Goal: Book appointment/travel/reservation

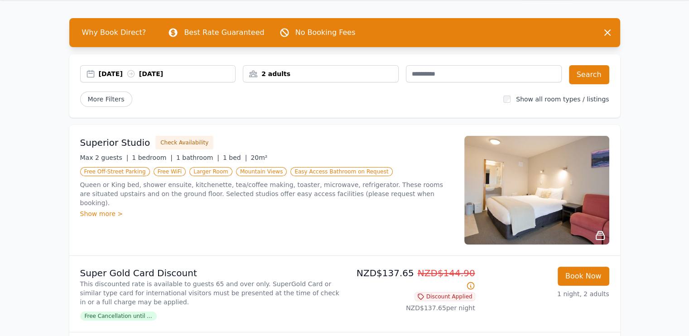
scroll to position [45, 0]
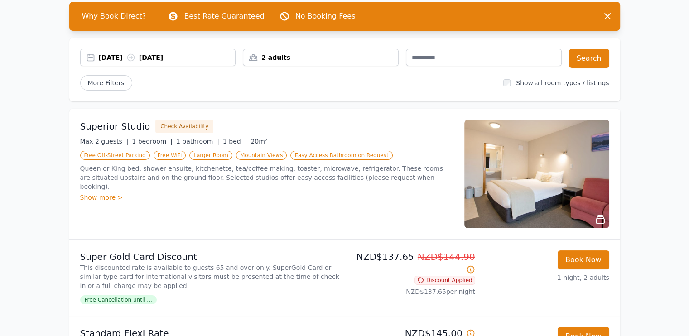
click at [555, 166] on img at bounding box center [536, 174] width 145 height 109
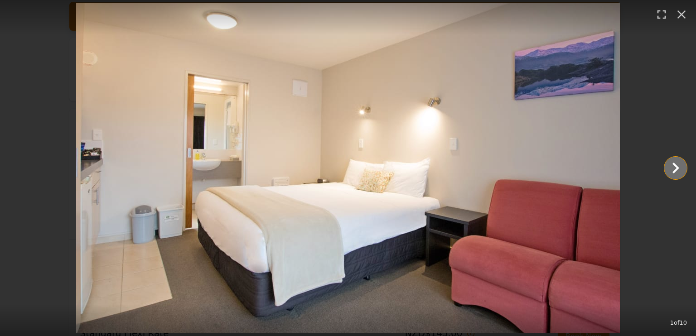
click at [678, 169] on icon "Show slide 2 of 10" at bounding box center [676, 168] width 22 height 22
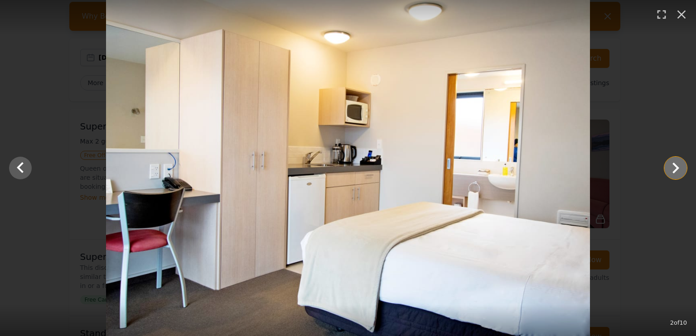
click at [678, 169] on icon "Show slide 3 of 10" at bounding box center [676, 168] width 22 height 22
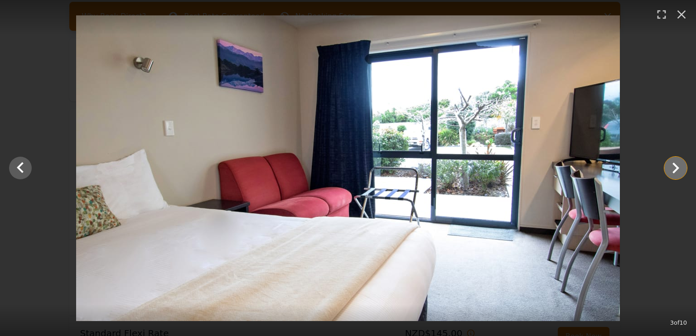
click at [678, 169] on icon "Show slide 4 of 10" at bounding box center [676, 168] width 22 height 22
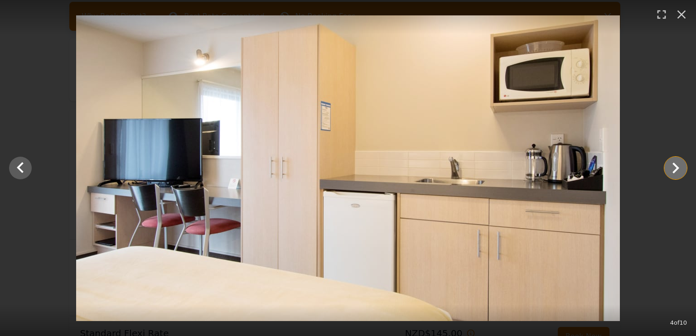
click at [672, 168] on icon "Show slide 5 of 10" at bounding box center [676, 168] width 22 height 22
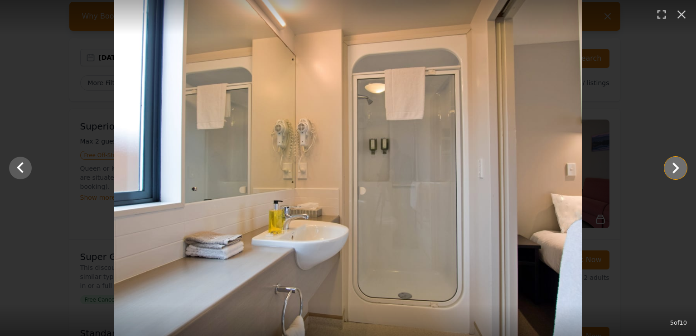
click at [672, 168] on icon "Show slide 6 of 10" at bounding box center [676, 168] width 22 height 22
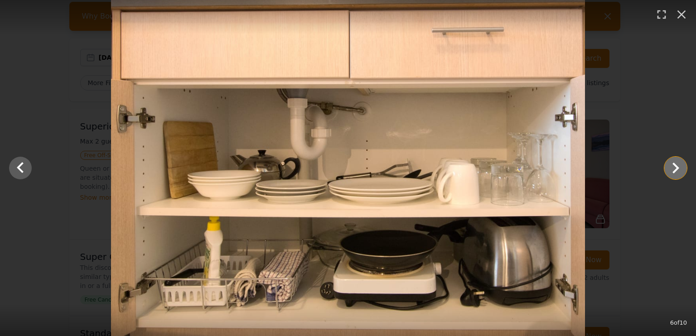
click at [672, 168] on icon "Show slide 7 of 10" at bounding box center [676, 168] width 22 height 22
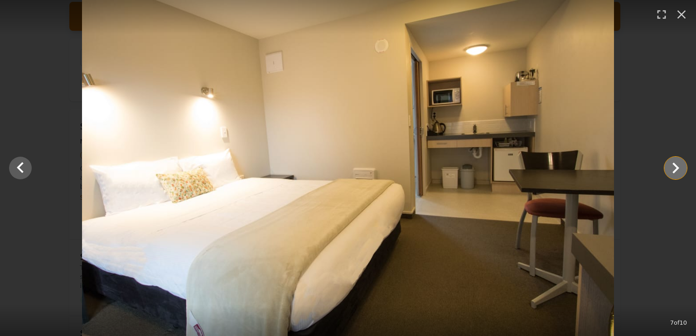
click at [672, 168] on icon "Show slide 8 of 10" at bounding box center [676, 168] width 22 height 22
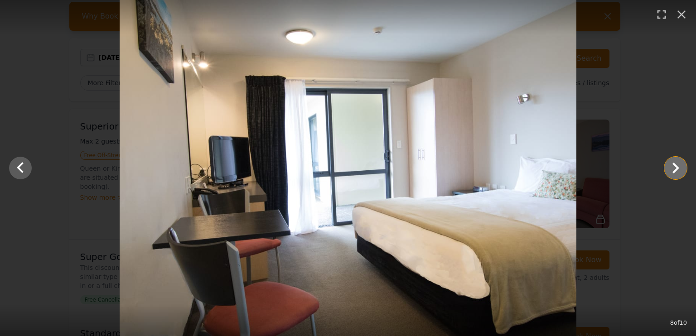
click at [676, 168] on icon "Show slide 9 of 10" at bounding box center [676, 168] width 22 height 22
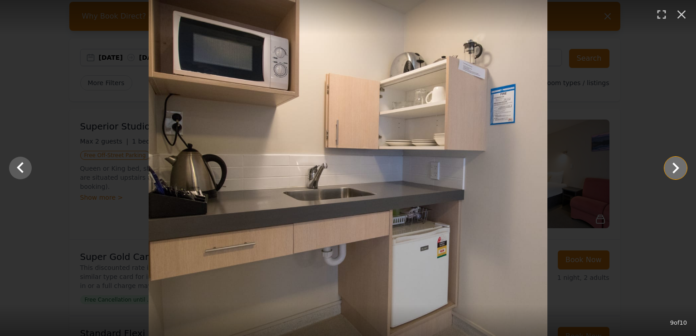
click at [676, 168] on icon "Show slide 10 of 10" at bounding box center [676, 168] width 22 height 22
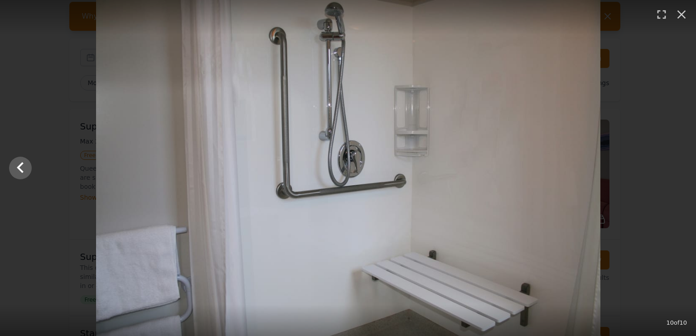
click at [676, 168] on div at bounding box center [348, 168] width 696 height 336
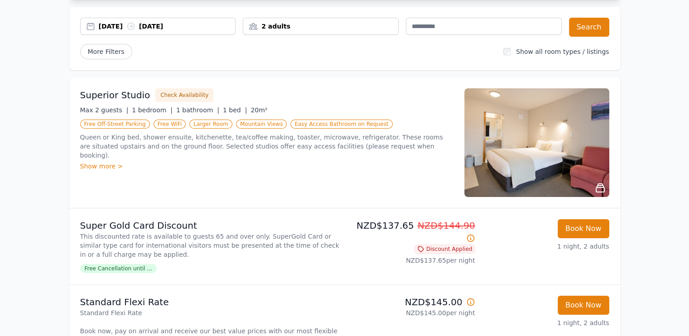
scroll to position [91, 0]
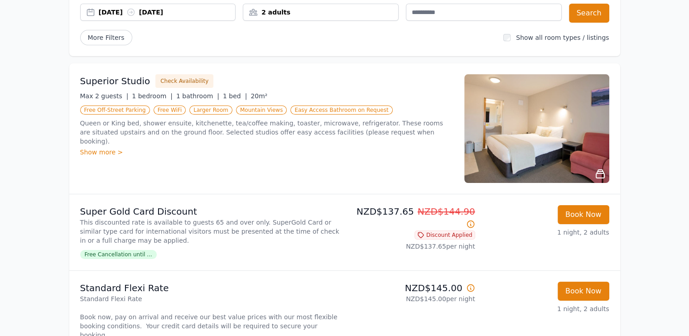
click at [116, 148] on div "Show more >" at bounding box center [266, 152] width 373 height 9
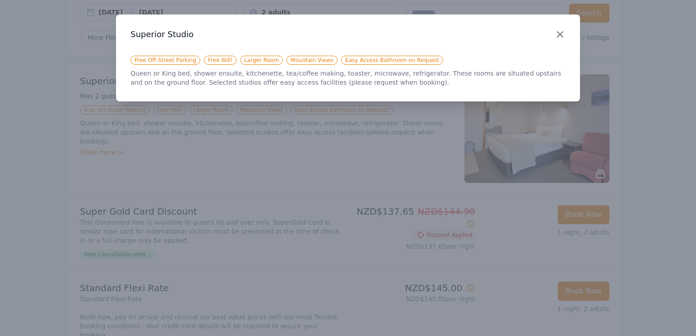
click at [559, 33] on icon "button" at bounding box center [559, 34] width 5 height 5
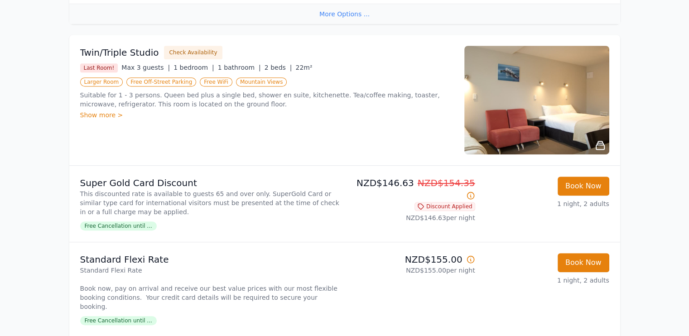
scroll to position [453, 0]
